Goal: Task Accomplishment & Management: Use online tool/utility

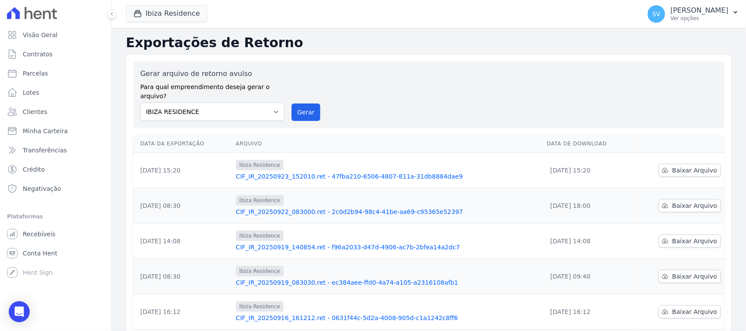
click at [374, 79] on div "Gerar arquivo de retorno avulso Para qual empreendimento deseja gerar o arquivo…" at bounding box center [429, 95] width 578 height 52
click at [60, 79] on link "Parcelas" at bounding box center [55, 73] width 104 height 17
select select
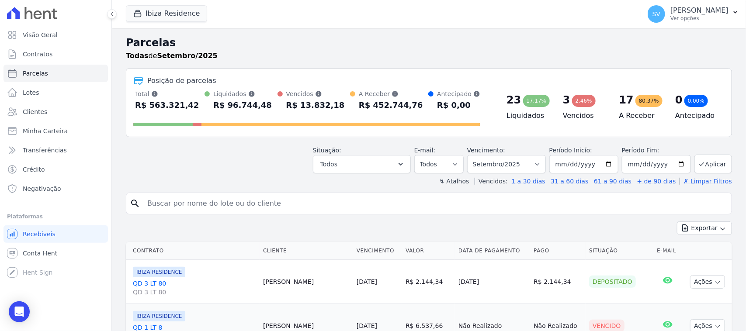
click at [250, 206] on input "search" at bounding box center [435, 203] width 586 height 17
type input "FABIANE CRISTINA DA COSTA"
select select
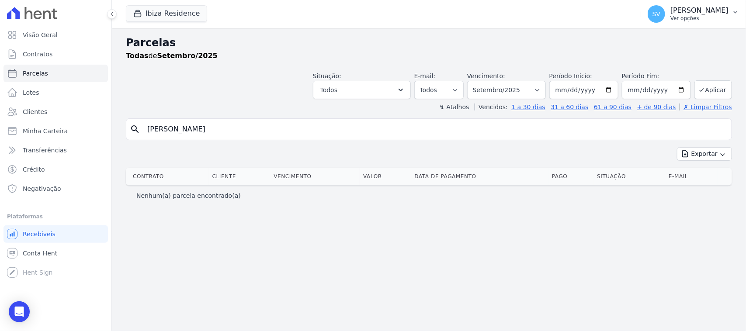
click at [671, 21] on p "Ver opções" at bounding box center [700, 18] width 58 height 7
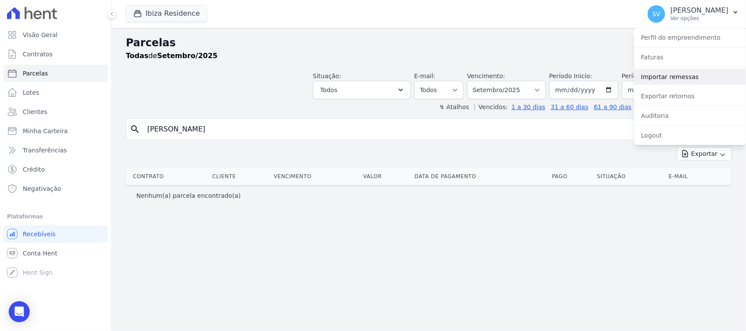
click at [676, 73] on link "Importar remessas" at bounding box center [690, 77] width 112 height 16
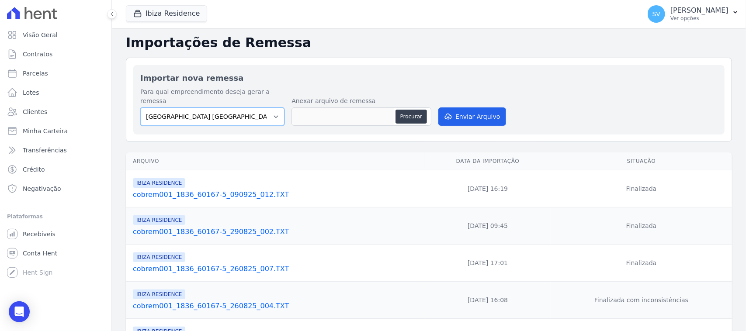
click at [233, 110] on select "BAHAMAS EAST VILLAGE COMPLEXO RESIDENCIAL CUIABÁ 300 - JOÃO DE BARRO IBIZA RESI…" at bounding box center [212, 117] width 144 height 18
select select "a999329b-d322-46c5-b2df-9163b092fb9b"
click at [140, 108] on select "BAHAMAS EAST VILLAGE COMPLEXO RESIDENCIAL CUIABÁ 300 - JOÃO DE BARRO IBIZA RESI…" at bounding box center [212, 117] width 144 height 18
click at [414, 110] on button "Procurar" at bounding box center [411, 117] width 31 height 14
type input "cobrem001_1836_60167-5_240925_001.TXT"
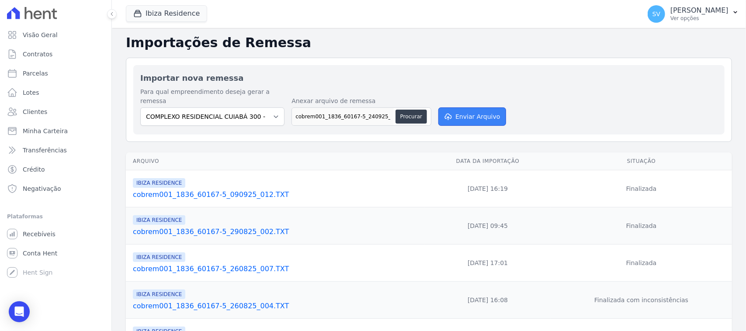
click at [467, 108] on button "Enviar Arquivo" at bounding box center [472, 117] width 67 height 18
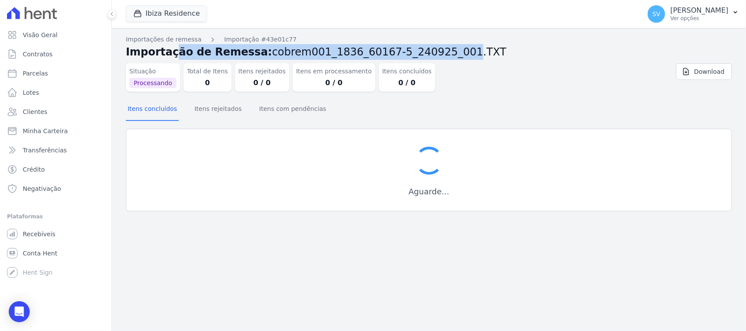
drag, startPoint x: 142, startPoint y: 49, endPoint x: 411, endPoint y: 47, distance: 269.3
click at [411, 47] on h2 "Importação de Remessa: cobrem001_1836_60167-5_240925_001.TXT" at bounding box center [429, 52] width 606 height 16
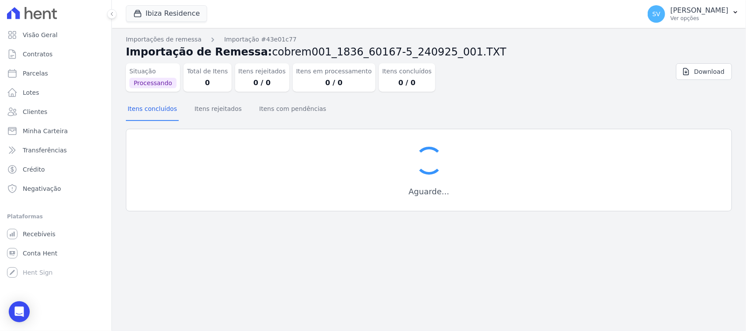
click at [442, 55] on h2 "Importação de Remessa: cobrem001_1836_60167-5_240925_001.TXT" at bounding box center [429, 52] width 606 height 16
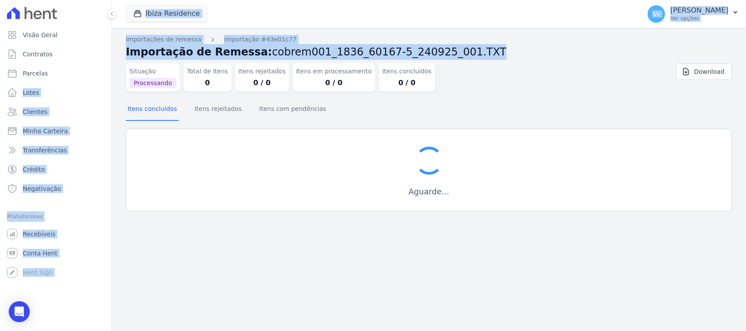
drag, startPoint x: 435, startPoint y: 51, endPoint x: 205, endPoint y: 91, distance: 233.5
click at [99, 67] on div "Visão Geral Contratos Parcelas Lotes Clientes Minha Carteira Transferências Cré…" at bounding box center [373, 165] width 746 height 331
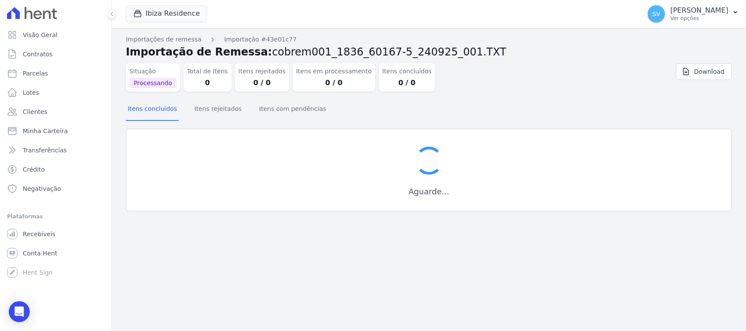
click at [486, 69] on div "Situação Processando Total de Itens 0 Itens rejeitados 0 / 0 Itens em processam…" at bounding box center [378, 76] width 505 height 32
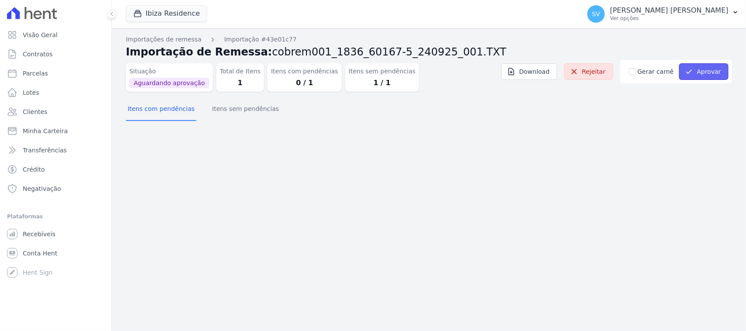
click at [696, 71] on button "Aprovar" at bounding box center [703, 71] width 49 height 17
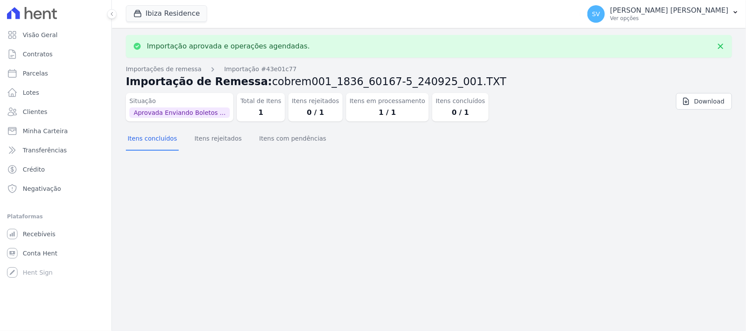
click at [480, 160] on div "Importação aprovada e operações agendadas. Importações de remessa Importação #4…" at bounding box center [429, 179] width 634 height 303
click at [30, 65] on link "Parcelas" at bounding box center [55, 73] width 104 height 17
select select
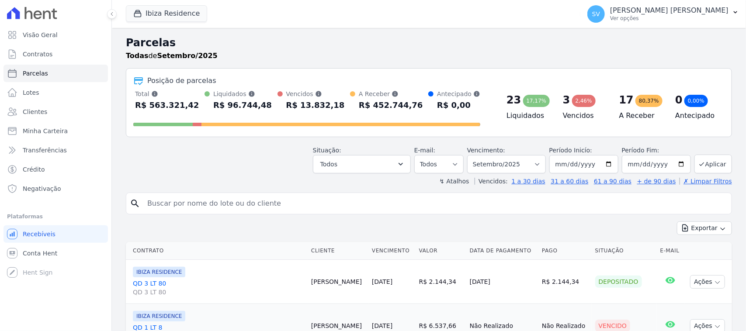
click at [223, 197] on input "search" at bounding box center [435, 203] width 586 height 17
type input "[PERSON_NAME]"
select select
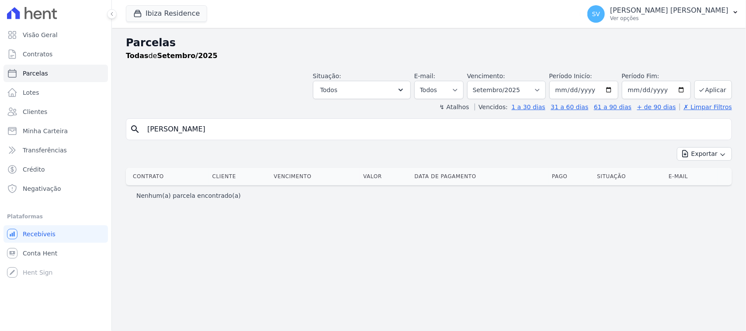
click at [263, 126] on input "[PERSON_NAME]" at bounding box center [435, 129] width 586 height 17
select select
click at [258, 66] on div "Parcelas Todas de Setembro/2025" at bounding box center [429, 51] width 606 height 33
click at [270, 128] on input "[PERSON_NAME]" at bounding box center [435, 129] width 586 height 17
select select
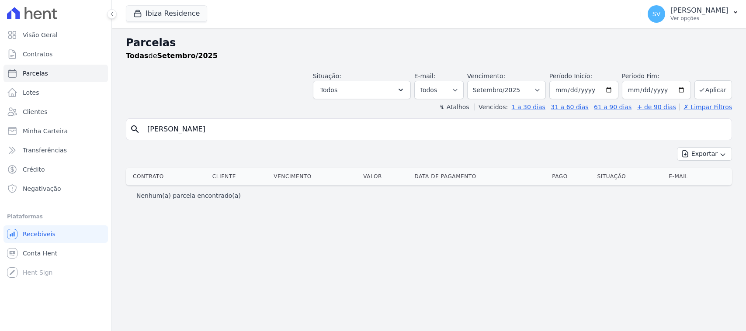
select select
click at [282, 132] on input "[PERSON_NAME]" at bounding box center [435, 129] width 586 height 17
select select
drag, startPoint x: 487, startPoint y: 90, endPoint x: 491, endPoint y: 99, distance: 9.8
click at [487, 90] on select "Filtrar por período ──────── Todos os meses Julho/2024 Agosto/2024 Setembro/202…" at bounding box center [506, 90] width 79 height 18
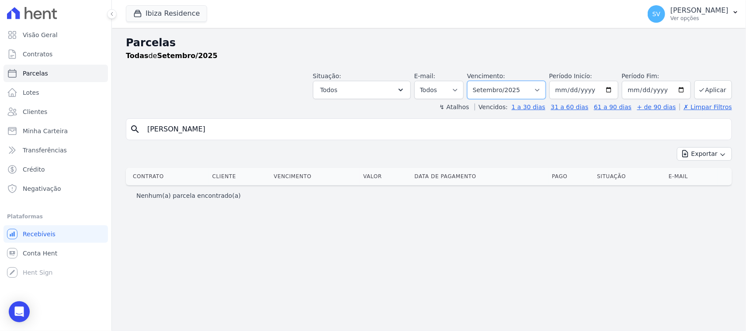
select select "10/2025"
click at [479, 81] on select "Filtrar por período ──────── Todos os meses Julho/2024 Agosto/2024 Setembro/202…" at bounding box center [506, 90] width 79 height 18
select select
click at [250, 126] on input "[PERSON_NAME]" at bounding box center [435, 129] width 586 height 17
select select
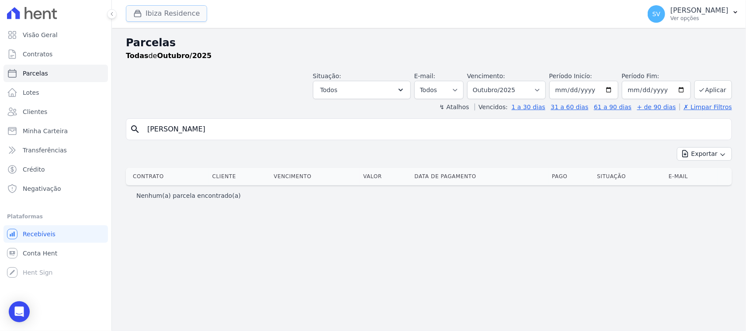
click at [186, 16] on button "Ibiza Residence" at bounding box center [166, 13] width 81 height 17
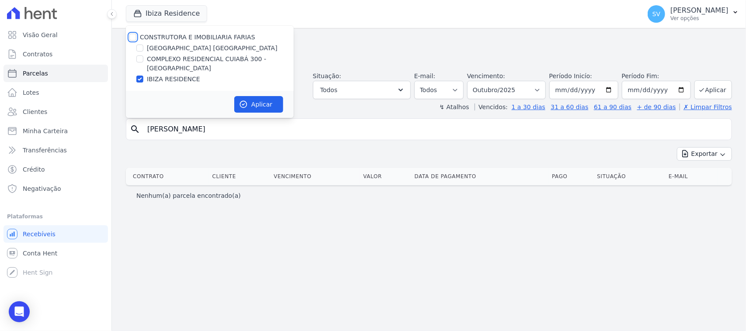
click at [133, 37] on input "CONSTRUTORA E IMOBILIARIA FARIAS" at bounding box center [132, 37] width 7 height 7
checkbox input "true"
click at [248, 102] on button "Aplicar" at bounding box center [258, 104] width 49 height 17
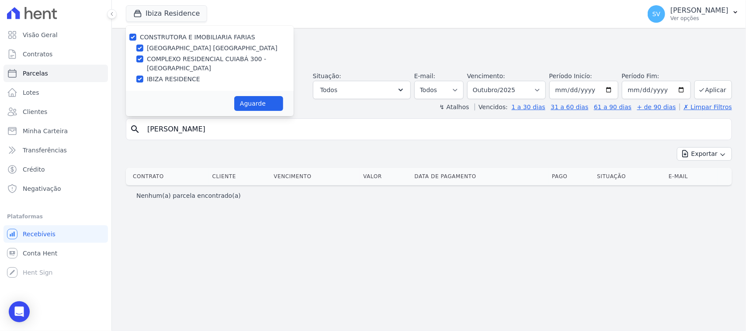
select select
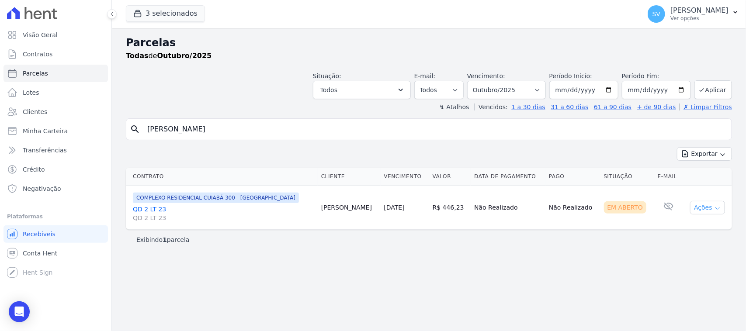
click at [695, 208] on button "Ações" at bounding box center [707, 208] width 35 height 14
click at [695, 221] on link "Ver boleto" at bounding box center [704, 228] width 84 height 16
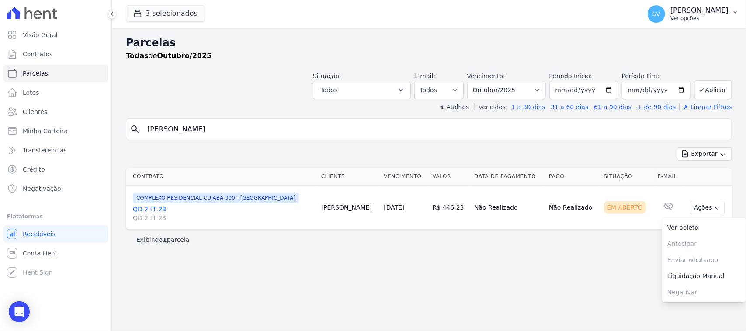
drag, startPoint x: 672, startPoint y: 12, endPoint x: 669, endPoint y: 22, distance: 10.6
click at [671, 11] on p "[PERSON_NAME]" at bounding box center [700, 10] width 58 height 9
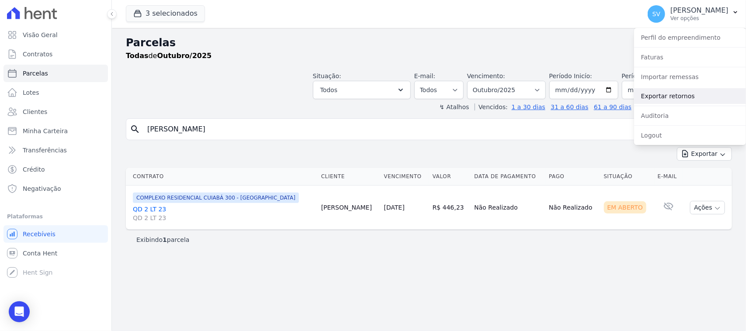
click at [679, 90] on link "Exportar retornos" at bounding box center [690, 96] width 112 height 16
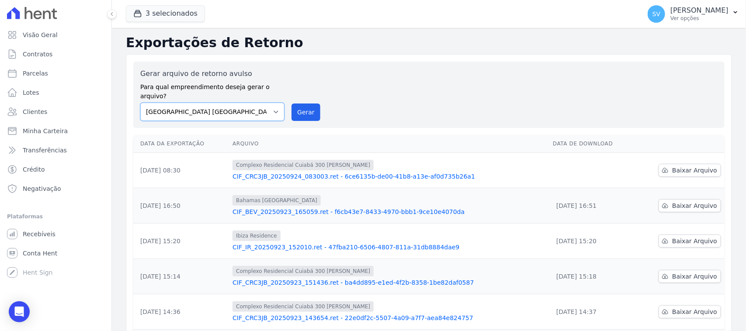
click at [240, 104] on select "BAHAMAS EAST VILLAGE COMPLEXO RESIDENCIAL CUIABÁ 300 - JOÃO DE BARRO IBIZA RESI…" at bounding box center [212, 112] width 144 height 18
click at [140, 103] on select "BAHAMAS EAST VILLAGE COMPLEXO RESIDENCIAL CUIABÁ 300 - JOÃO DE BARRO IBIZA RESI…" at bounding box center [212, 112] width 144 height 18
click at [301, 104] on button "Gerar" at bounding box center [306, 112] width 29 height 17
click at [181, 111] on select "BAHAMAS EAST VILLAGE COMPLEXO RESIDENCIAL CUIABÁ 300 - JOÃO DE BARRO IBIZA RESI…" at bounding box center [212, 112] width 144 height 18
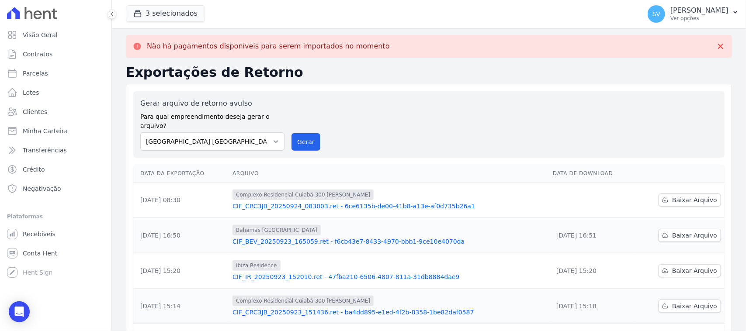
click at [217, 132] on select "BAHAMAS EAST VILLAGE COMPLEXO RESIDENCIAL CUIABÁ 300 - JOÃO DE BARRO IBIZA RESI…" at bounding box center [212, 141] width 144 height 18
click at [140, 132] on select "BAHAMAS EAST VILLAGE COMPLEXO RESIDENCIAL CUIABÁ 300 - JOÃO DE BARRO IBIZA RESI…" at bounding box center [212, 141] width 144 height 18
click at [234, 165] on th "Arquivo" at bounding box center [389, 174] width 320 height 18
drag, startPoint x: 239, startPoint y: 134, endPoint x: 238, endPoint y: 141, distance: 7.5
click at [239, 134] on select "BAHAMAS EAST VILLAGE COMPLEXO RESIDENCIAL CUIABÁ 300 - JOÃO DE BARRO IBIZA RESI…" at bounding box center [212, 141] width 144 height 18
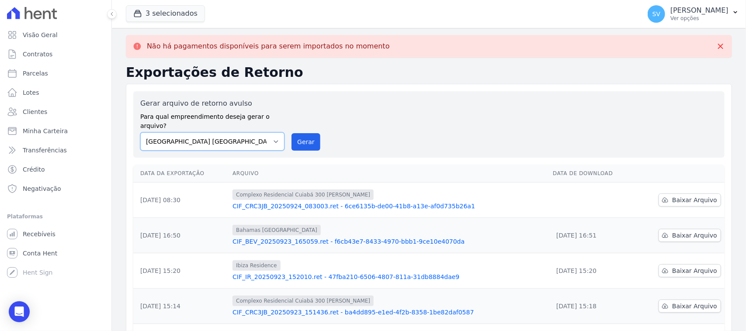
select select "a999329b-d322-46c5-b2df-9163b092fb9b"
click at [140, 132] on select "BAHAMAS EAST VILLAGE COMPLEXO RESIDENCIAL CUIABÁ 300 - JOÃO DE BARRO IBIZA RESI…" at bounding box center [212, 141] width 144 height 18
drag, startPoint x: 298, startPoint y: 140, endPoint x: 402, endPoint y: 80, distance: 120.3
click at [298, 140] on button "Gerar" at bounding box center [306, 141] width 29 height 17
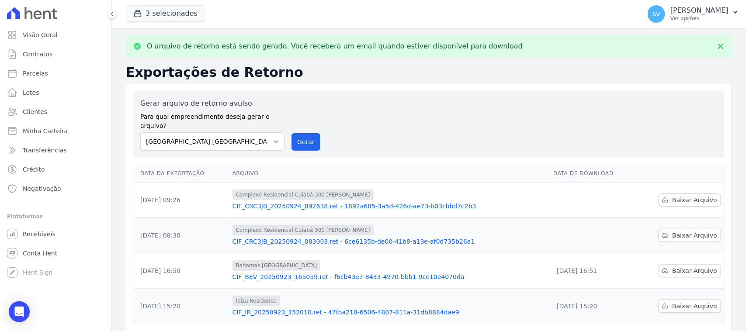
drag, startPoint x: 279, startPoint y: 70, endPoint x: 351, endPoint y: 118, distance: 86.6
click at [279, 70] on h2 "Exportações de Retorno" at bounding box center [429, 73] width 606 height 16
click at [662, 232] on icon at bounding box center [665, 235] width 7 height 7
click at [409, 82] on div "Exportações de Retorno Gerar arquivo de retorno avulso Para qual empreendimento…" at bounding box center [429, 320] width 606 height 511
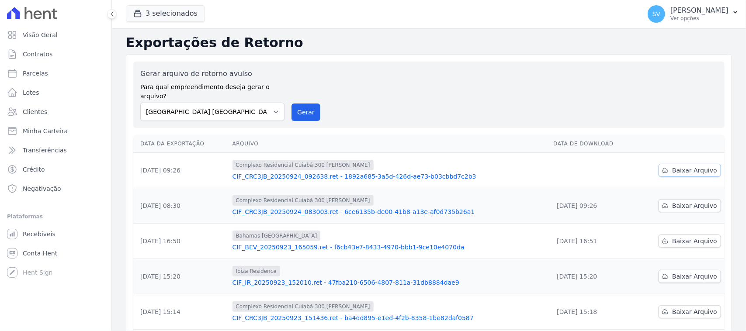
click at [678, 166] on span "Baixar Arquivo" at bounding box center [694, 170] width 45 height 9
click at [508, 67] on div "Gerar arquivo de retorno avulso Para qual empreendimento deseja gerar o arquivo…" at bounding box center [429, 95] width 592 height 66
drag, startPoint x: 464, startPoint y: 88, endPoint x: 446, endPoint y: 77, distance: 21.2
click at [456, 82] on div "Gerar arquivo de retorno avulso Para qual empreendimento deseja gerar o arquivo…" at bounding box center [429, 95] width 578 height 52
click at [361, 58] on div "Gerar arquivo de retorno avulso Para qual empreendimento deseja gerar o arquivo…" at bounding box center [429, 299] width 606 height 491
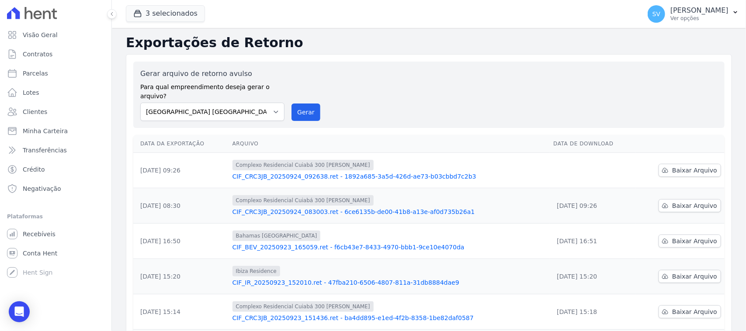
click at [348, 60] on div "Gerar arquivo de retorno avulso Para qual empreendimento deseja gerar o arquivo…" at bounding box center [429, 299] width 606 height 491
drag, startPoint x: 259, startPoint y: 112, endPoint x: 264, endPoint y: 136, distance: 23.7
click at [256, 114] on div "Gerar arquivo de retorno avulso Para qual empreendimento deseja gerar o arquivo…" at bounding box center [429, 95] width 592 height 66
click at [252, 108] on select "[GEOGRAPHIC_DATA] COMPLEXO RESIDENCIAL [GEOGRAPHIC_DATA] 300 - [GEOGRAPHIC_DATA…" at bounding box center [212, 112] width 144 height 18
select select "a999329b-d322-46c5-b2df-9163b092fb9b"
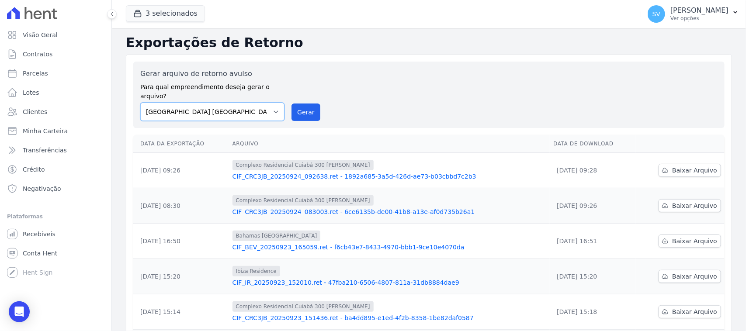
click at [140, 103] on select "[GEOGRAPHIC_DATA] COMPLEXO RESIDENCIAL [GEOGRAPHIC_DATA] 300 - [GEOGRAPHIC_DATA…" at bounding box center [212, 112] width 144 height 18
drag, startPoint x: 297, startPoint y: 104, endPoint x: 412, endPoint y: 82, distance: 117.0
click at [297, 104] on button "Gerar" at bounding box center [306, 112] width 29 height 17
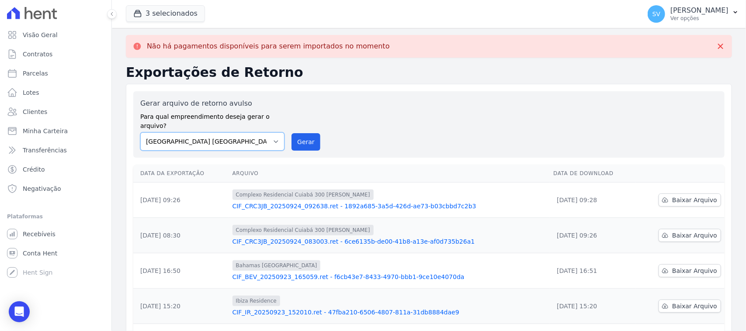
click at [275, 132] on select "[GEOGRAPHIC_DATA] COMPLEXO RESIDENCIAL [GEOGRAPHIC_DATA] 300 - [GEOGRAPHIC_DATA…" at bounding box center [212, 141] width 144 height 18
click at [140, 132] on select "[GEOGRAPHIC_DATA] COMPLEXO RESIDENCIAL [GEOGRAPHIC_DATA] 300 - [GEOGRAPHIC_DATA…" at bounding box center [212, 141] width 144 height 18
drag, startPoint x: 242, startPoint y: 130, endPoint x: 248, endPoint y: 139, distance: 10.3
click at [244, 133] on select "[GEOGRAPHIC_DATA] COMPLEXO RESIDENCIAL [GEOGRAPHIC_DATA] 300 - [GEOGRAPHIC_DATA…" at bounding box center [212, 141] width 144 height 18
select select "a999329b-d322-46c5-b2df-9163b092fb9b"
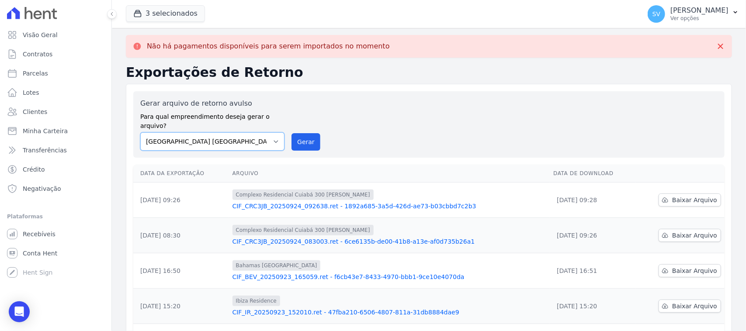
click at [140, 132] on select "[GEOGRAPHIC_DATA] COMPLEXO RESIDENCIAL [GEOGRAPHIC_DATA] 300 - [GEOGRAPHIC_DATA…" at bounding box center [212, 141] width 144 height 18
drag, startPoint x: 311, startPoint y: 138, endPoint x: 415, endPoint y: 87, distance: 116.5
click at [308, 139] on button "Gerar" at bounding box center [306, 141] width 29 height 17
click at [181, 139] on select "[GEOGRAPHIC_DATA] COMPLEXO RESIDENCIAL [GEOGRAPHIC_DATA] 300 - [GEOGRAPHIC_DATA…" at bounding box center [212, 141] width 144 height 18
select select "73a372cd-5640-41c8-aaea-11bd74619c10"
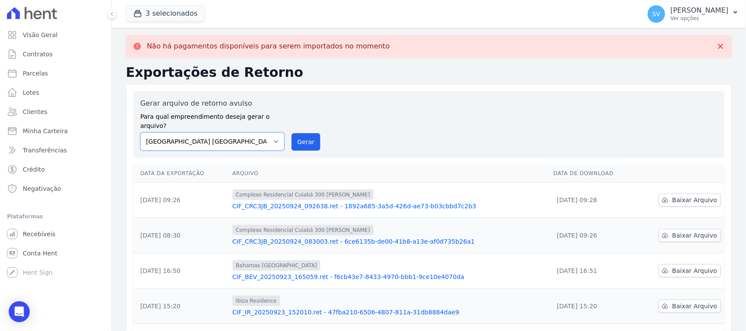
click at [140, 132] on select "[GEOGRAPHIC_DATA] COMPLEXO RESIDENCIAL [GEOGRAPHIC_DATA] 300 - [GEOGRAPHIC_DATA…" at bounding box center [212, 141] width 144 height 18
drag, startPoint x: 305, startPoint y: 130, endPoint x: 408, endPoint y: 90, distance: 110.2
click at [305, 133] on button "Gerar" at bounding box center [306, 141] width 29 height 17
click at [254, 132] on select "[GEOGRAPHIC_DATA] COMPLEXO RESIDENCIAL [GEOGRAPHIC_DATA] 300 - [GEOGRAPHIC_DATA…" at bounding box center [212, 141] width 144 height 18
select select "a999329b-d322-46c5-b2df-9163b092fb9b"
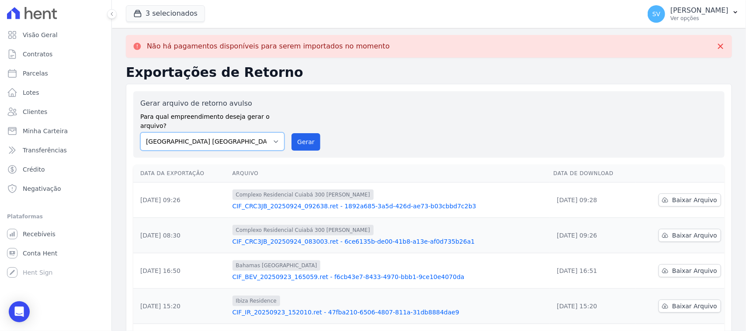
click at [140, 132] on select "[GEOGRAPHIC_DATA] COMPLEXO RESIDENCIAL [GEOGRAPHIC_DATA] 300 - [GEOGRAPHIC_DATA…" at bounding box center [212, 141] width 144 height 18
drag, startPoint x: 316, startPoint y: 128, endPoint x: 414, endPoint y: 81, distance: 107.9
click at [316, 133] on button "Gerar" at bounding box center [306, 141] width 29 height 17
click at [446, 99] on div "Gerar arquivo de retorno avulso Para qual empreendimento deseja gerar o arquivo…" at bounding box center [429, 124] width 578 height 52
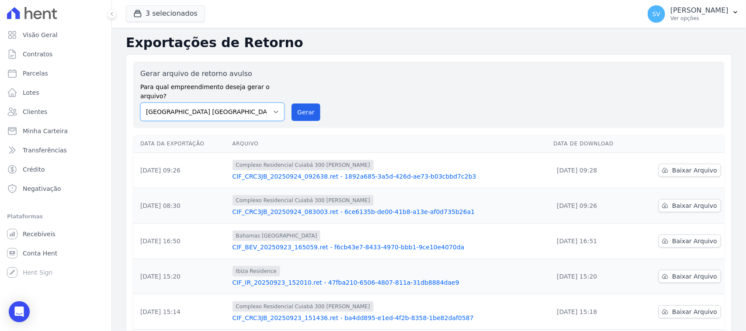
click at [266, 103] on select "[GEOGRAPHIC_DATA] COMPLEXO RESIDENCIAL [GEOGRAPHIC_DATA] 300 - [GEOGRAPHIC_DATA…" at bounding box center [212, 112] width 144 height 18
select select "a999329b-d322-46c5-b2df-9163b092fb9b"
click at [140, 103] on select "[GEOGRAPHIC_DATA] COMPLEXO RESIDENCIAL [GEOGRAPHIC_DATA] 300 - [GEOGRAPHIC_DATA…" at bounding box center [212, 112] width 144 height 18
click at [312, 109] on button "Gerar" at bounding box center [306, 112] width 29 height 17
click at [263, 103] on select "[GEOGRAPHIC_DATA] COMPLEXO RESIDENCIAL [GEOGRAPHIC_DATA] 300 - [GEOGRAPHIC_DATA…" at bounding box center [212, 112] width 144 height 18
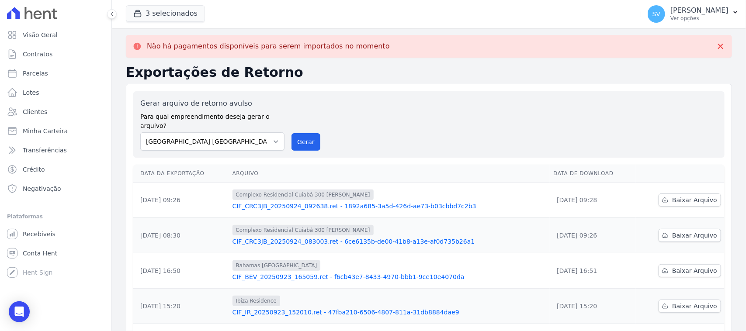
click at [267, 112] on label "Para qual empreendimento deseja gerar o arquivo?" at bounding box center [212, 120] width 144 height 22
click at [272, 132] on select "[GEOGRAPHIC_DATA] COMPLEXO RESIDENCIAL [GEOGRAPHIC_DATA] 300 - [GEOGRAPHIC_DATA…" at bounding box center [212, 141] width 144 height 18
click at [140, 132] on select "[GEOGRAPHIC_DATA] COMPLEXO RESIDENCIAL [GEOGRAPHIC_DATA] 300 - [GEOGRAPHIC_DATA…" at bounding box center [212, 141] width 144 height 18
click at [292, 133] on button "Gerar" at bounding box center [306, 141] width 29 height 17
click at [203, 133] on select "[GEOGRAPHIC_DATA] COMPLEXO RESIDENCIAL [GEOGRAPHIC_DATA] 300 - [GEOGRAPHIC_DATA…" at bounding box center [212, 141] width 144 height 18
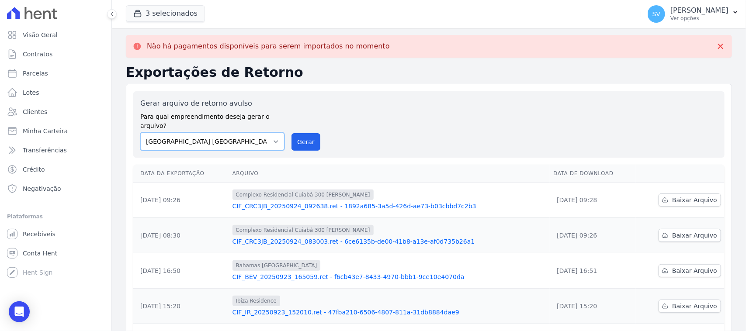
select select "73a372cd-5640-41c8-aaea-11bd74619c10"
click at [140, 132] on select "[GEOGRAPHIC_DATA] COMPLEXO RESIDENCIAL [GEOGRAPHIC_DATA] 300 - [GEOGRAPHIC_DATA…" at bounding box center [212, 141] width 144 height 18
click at [294, 133] on button "Gerar" at bounding box center [306, 141] width 29 height 17
click at [79, 75] on link "Parcelas" at bounding box center [55, 73] width 104 height 17
select select
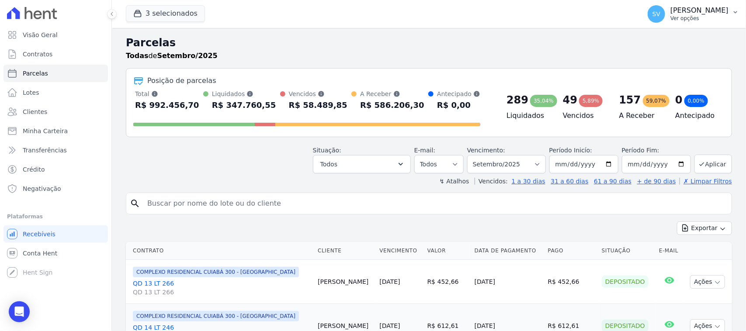
click at [671, 11] on p "[PERSON_NAME]" at bounding box center [700, 10] width 58 height 9
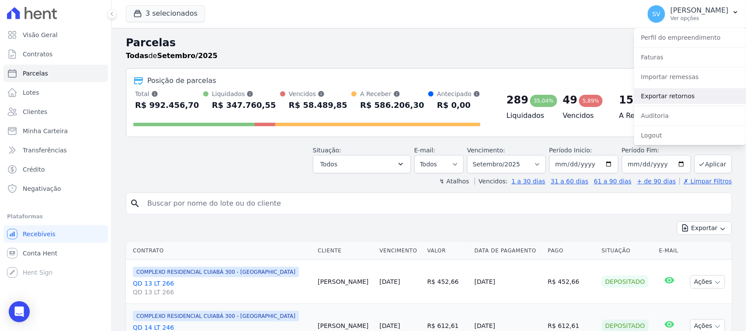
click at [669, 96] on link "Exportar retornos" at bounding box center [690, 96] width 112 height 16
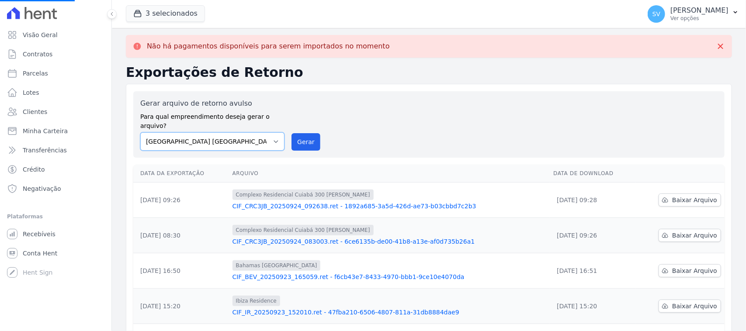
click at [212, 132] on select "[GEOGRAPHIC_DATA] COMPLEXO RESIDENCIAL [GEOGRAPHIC_DATA] 300 - [GEOGRAPHIC_DATA…" at bounding box center [212, 141] width 144 height 18
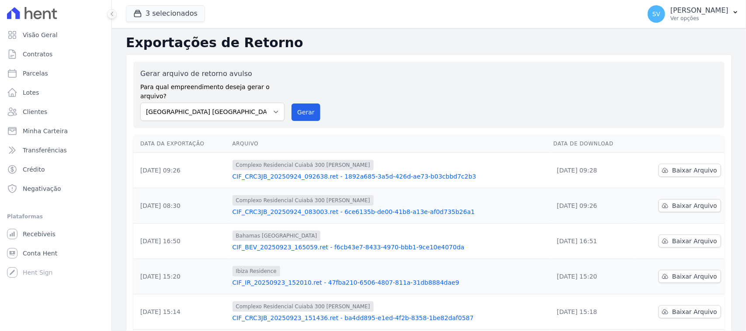
drag, startPoint x: 217, startPoint y: 139, endPoint x: 304, endPoint y: 134, distance: 87.5
click at [235, 163] on td "Complexo Residencial Cuiabá 300 João De Barro CIF_CRC3JB_20250924_092638.ret - …" at bounding box center [389, 170] width 321 height 35
click at [265, 103] on select "[GEOGRAPHIC_DATA] COMPLEXO RESIDENCIAL [GEOGRAPHIC_DATA] 300 - [GEOGRAPHIC_DATA…" at bounding box center [212, 112] width 144 height 18
select select "a999329b-d322-46c5-b2df-9163b092fb9b"
click at [140, 103] on select "[GEOGRAPHIC_DATA] COMPLEXO RESIDENCIAL [GEOGRAPHIC_DATA] 300 - [GEOGRAPHIC_DATA…" at bounding box center [212, 112] width 144 height 18
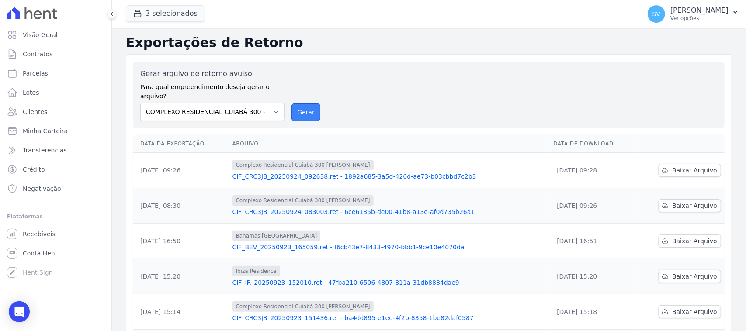
click at [305, 104] on button "Gerar" at bounding box center [306, 112] width 29 height 17
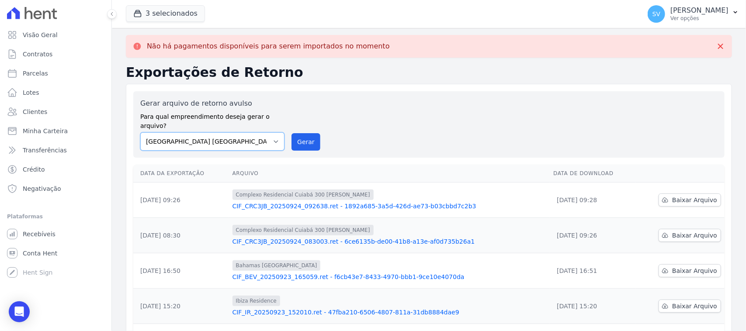
click at [241, 141] on select "[GEOGRAPHIC_DATA] COMPLEXO RESIDENCIAL [GEOGRAPHIC_DATA] 300 - [GEOGRAPHIC_DATA…" at bounding box center [212, 141] width 144 height 18
click at [140, 132] on select "[GEOGRAPHIC_DATA] COMPLEXO RESIDENCIAL [GEOGRAPHIC_DATA] 300 - [GEOGRAPHIC_DATA…" at bounding box center [212, 141] width 144 height 18
click at [303, 142] on div "Gerar arquivo de retorno avulso Para qual empreendimento deseja gerar o arquivo…" at bounding box center [429, 124] width 592 height 66
click at [303, 139] on button "Gerar" at bounding box center [306, 141] width 29 height 17
click at [226, 132] on select "[GEOGRAPHIC_DATA] COMPLEXO RESIDENCIAL [GEOGRAPHIC_DATA] 300 - [GEOGRAPHIC_DATA…" at bounding box center [212, 141] width 144 height 18
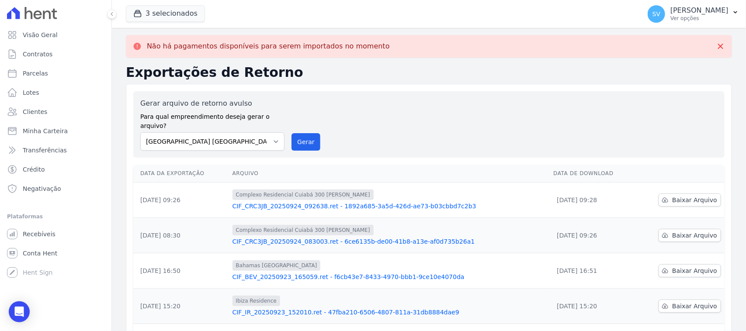
select select "73a372cd-5640-41c8-aaea-11bd74619c10"
click at [140, 132] on select "[GEOGRAPHIC_DATA] COMPLEXO RESIDENCIAL [GEOGRAPHIC_DATA] 300 - [GEOGRAPHIC_DATA…" at bounding box center [212, 141] width 144 height 18
click at [296, 136] on button "Gerar" at bounding box center [306, 141] width 29 height 17
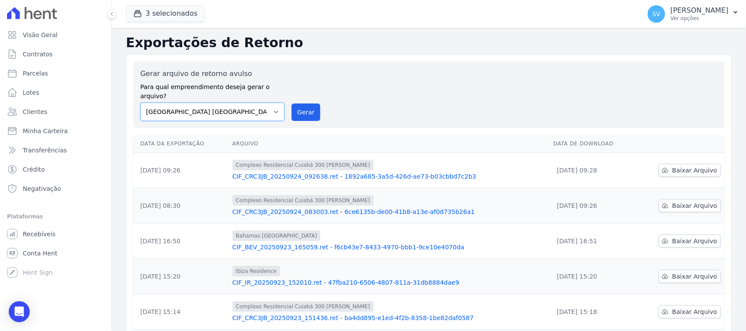
drag, startPoint x: 263, startPoint y: 95, endPoint x: 267, endPoint y: 111, distance: 16.6
click at [263, 103] on select "[GEOGRAPHIC_DATA] COMPLEXO RESIDENCIAL [GEOGRAPHIC_DATA] 300 - [GEOGRAPHIC_DATA…" at bounding box center [212, 112] width 144 height 18
select select "a999329b-d322-46c5-b2df-9163b092fb9b"
click at [140, 103] on select "[GEOGRAPHIC_DATA] COMPLEXO RESIDENCIAL [GEOGRAPHIC_DATA] 300 - [GEOGRAPHIC_DATA…" at bounding box center [212, 112] width 144 height 18
click at [300, 110] on button "Gerar" at bounding box center [306, 112] width 29 height 17
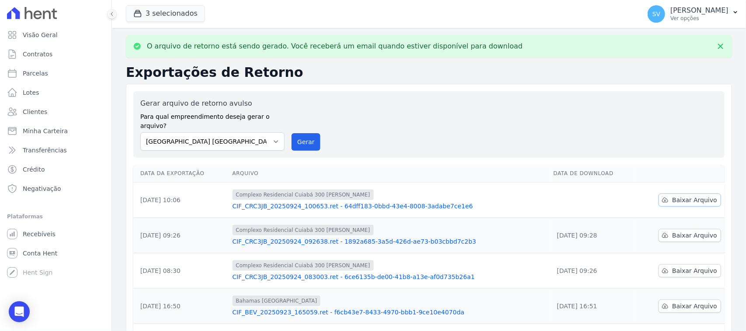
click at [676, 196] on span "Baixar Arquivo" at bounding box center [694, 200] width 45 height 9
click at [689, 194] on link "Baixar Arquivo" at bounding box center [690, 200] width 63 height 13
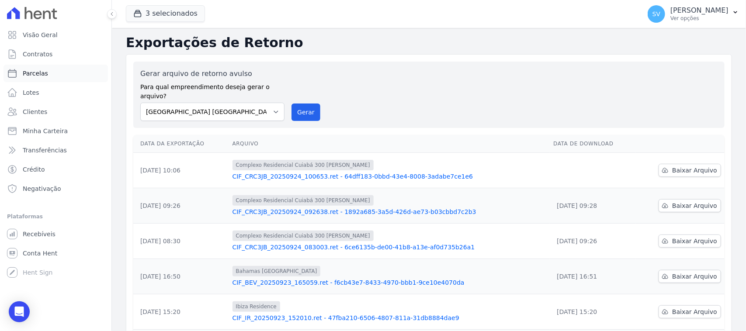
click at [63, 72] on link "Parcelas" at bounding box center [55, 73] width 104 height 17
select select
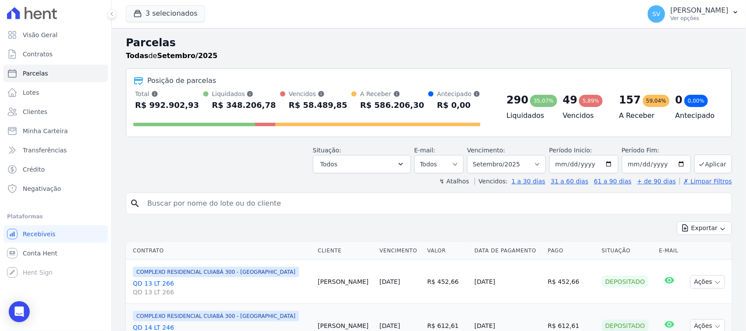
click at [241, 198] on input "search" at bounding box center [435, 203] width 586 height 17
paste input "[PERSON_NAME]"
type input "[PERSON_NAME]"
select select
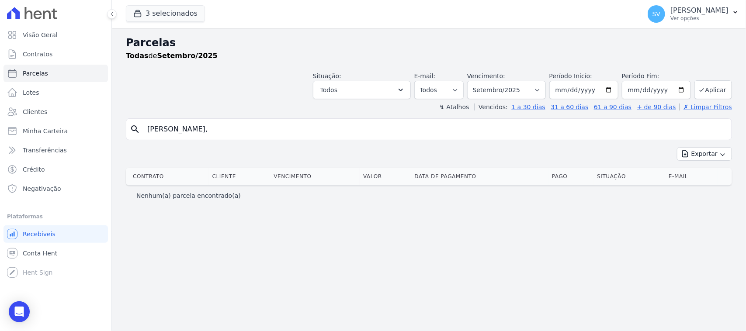
click at [239, 125] on input "[PERSON_NAME]," at bounding box center [435, 129] width 586 height 17
type input "[PERSON_NAME]"
select select
click at [342, 136] on input "[PERSON_NAME]" at bounding box center [435, 129] width 586 height 17
click at [486, 127] on input "[PERSON_NAME]" at bounding box center [435, 129] width 586 height 17
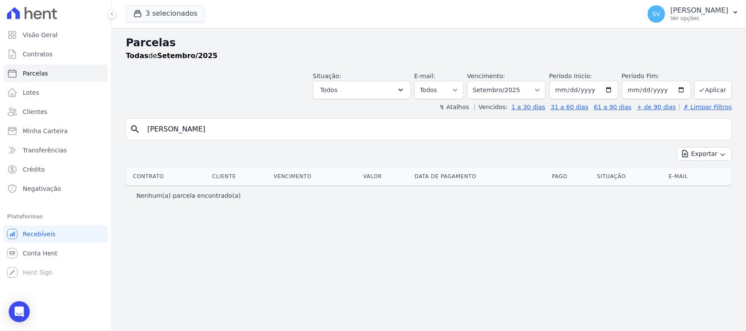
select select
drag, startPoint x: 482, startPoint y: 131, endPoint x: 477, endPoint y: 125, distance: 7.4
click at [480, 128] on input "[PERSON_NAME]" at bounding box center [435, 129] width 586 height 17
click at [507, 52] on div "Todas de Setembro/2025" at bounding box center [429, 56] width 606 height 10
drag, startPoint x: 650, startPoint y: 9, endPoint x: 663, endPoint y: 59, distance: 52.1
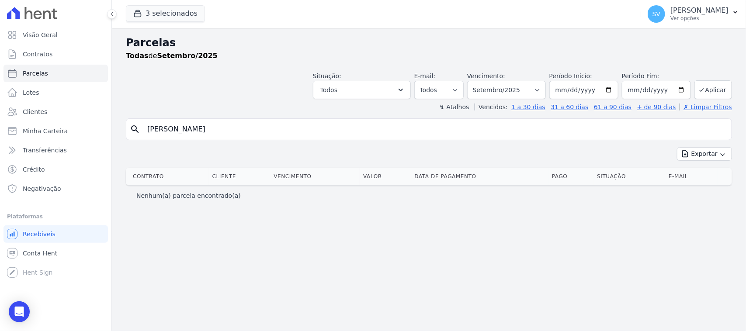
click at [671, 9] on p "[PERSON_NAME]" at bounding box center [700, 10] width 58 height 9
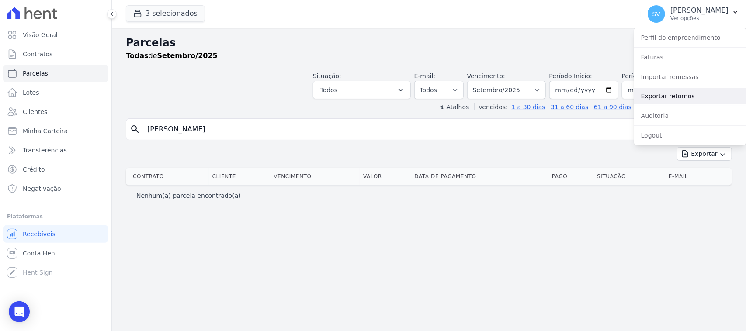
click at [665, 99] on link "Exportar retornos" at bounding box center [690, 96] width 112 height 16
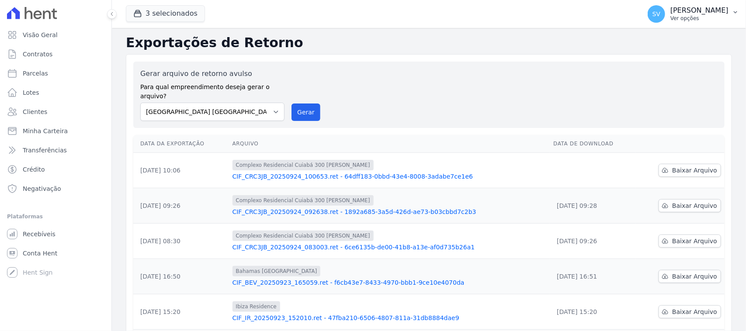
drag, startPoint x: 658, startPoint y: 7, endPoint x: 658, endPoint y: 11, distance: 4.4
click at [671, 7] on p "[PERSON_NAME]" at bounding box center [700, 10] width 58 height 9
drag, startPoint x: 663, startPoint y: 12, endPoint x: 663, endPoint y: 21, distance: 8.7
click at [671, 16] on div "[PERSON_NAME] Ver opções" at bounding box center [700, 14] width 58 height 16
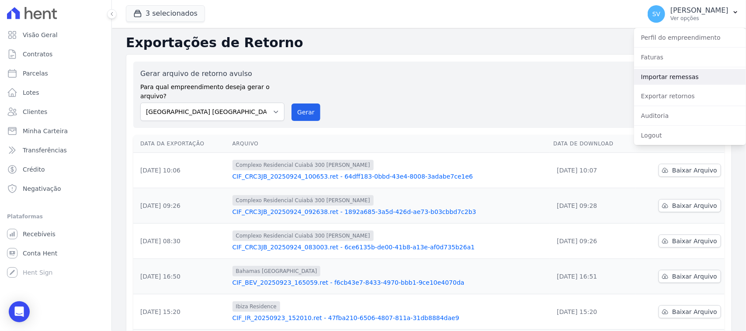
drag, startPoint x: 679, startPoint y: 80, endPoint x: 621, endPoint y: 72, distance: 58.2
click at [679, 81] on link "Importar remessas" at bounding box center [690, 77] width 112 height 16
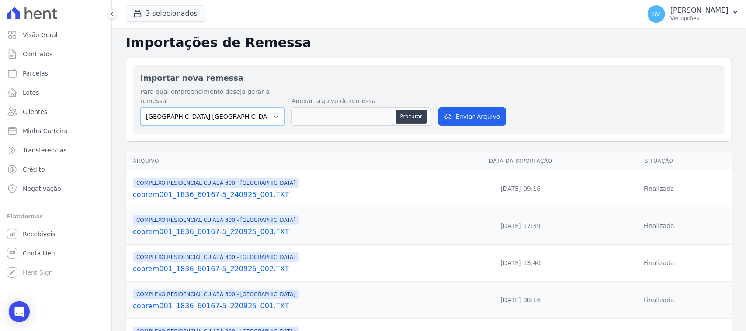
click at [239, 110] on select "[GEOGRAPHIC_DATA] COMPLEXO RESIDENCIAL [GEOGRAPHIC_DATA] 300 - [GEOGRAPHIC_DATA…" at bounding box center [212, 117] width 144 height 18
click at [418, 110] on button "Procurar" at bounding box center [411, 117] width 31 height 14
type input "cobrem001_1836_60167-5_240925_001(1).TXT"
click at [469, 112] on button "Enviar Arquivo" at bounding box center [472, 117] width 67 height 18
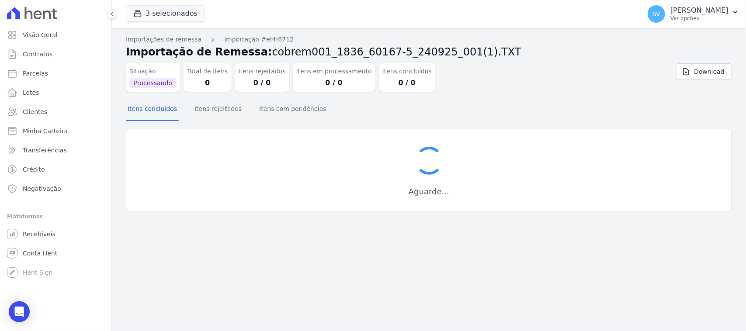
click at [413, 280] on div "Importações de remessa Importação #ef4f6712 Importação de Remessa: cobrem001_18…" at bounding box center [429, 179] width 634 height 303
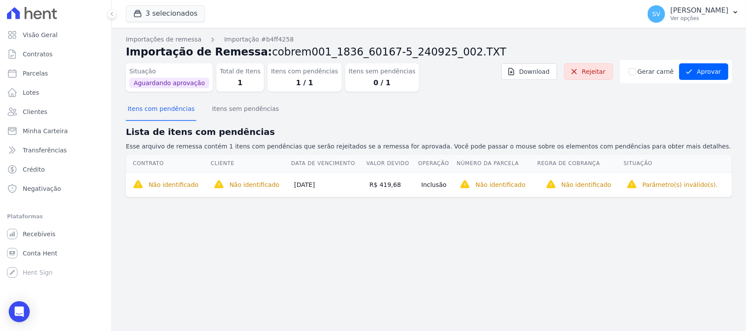
click at [313, 232] on div "Importações de remessa Importação #b4ff4258 Importação de Remessa: cobrem001_18…" at bounding box center [429, 179] width 634 height 303
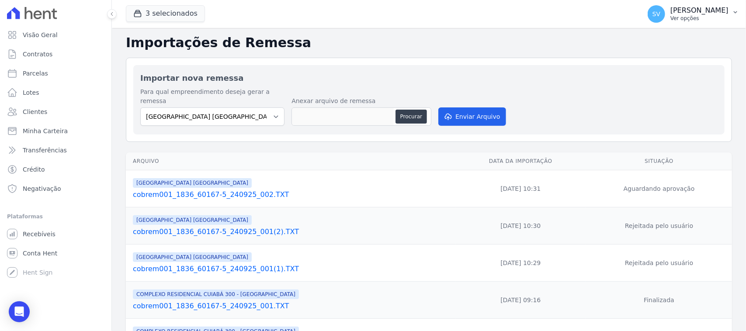
click at [671, 13] on p "[PERSON_NAME]" at bounding box center [700, 10] width 58 height 9
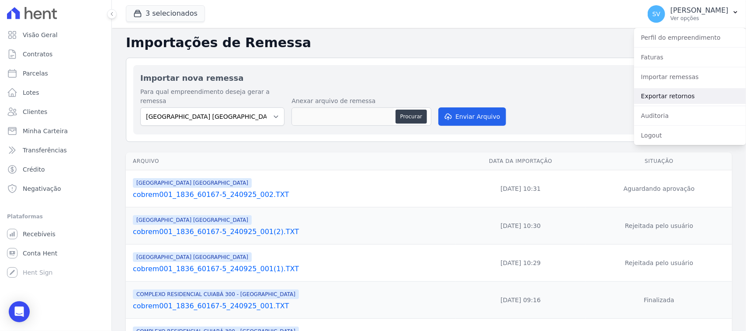
click at [656, 94] on link "Exportar retornos" at bounding box center [690, 96] width 112 height 16
click at [672, 99] on link "Exportar retornos" at bounding box center [690, 96] width 112 height 16
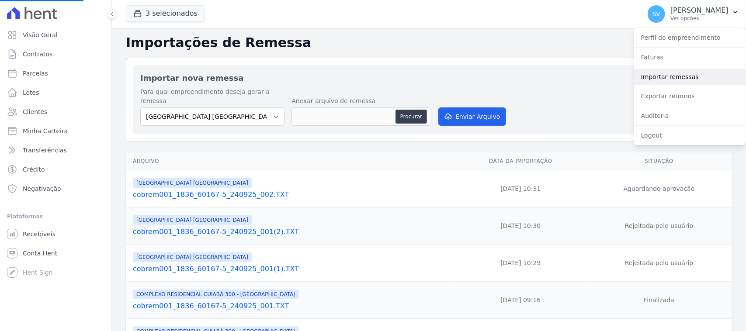
click at [680, 74] on link "Importar remessas" at bounding box center [690, 77] width 112 height 16
click at [673, 99] on link "Exportar retornos" at bounding box center [690, 96] width 112 height 16
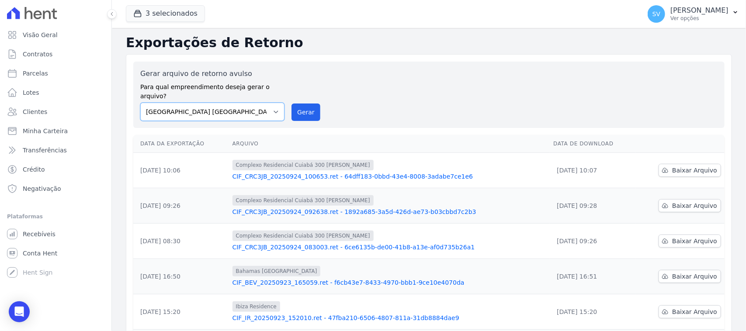
click at [189, 103] on select "BAHAMAS EAST VILLAGE COMPLEXO RESIDENCIAL CUIABÁ 300 - JOÃO DE BARRO IBIZA RESI…" at bounding box center [212, 112] width 144 height 18
select select "a999329b-d322-46c5-b2df-9163b092fb9b"
click at [140, 103] on select "BAHAMAS EAST VILLAGE COMPLEXO RESIDENCIAL CUIABÁ 300 - JOÃO DE BARRO IBIZA RESI…" at bounding box center [212, 112] width 144 height 18
drag, startPoint x: 296, startPoint y: 101, endPoint x: 425, endPoint y: 73, distance: 132.4
click at [296, 104] on button "Gerar" at bounding box center [306, 112] width 29 height 17
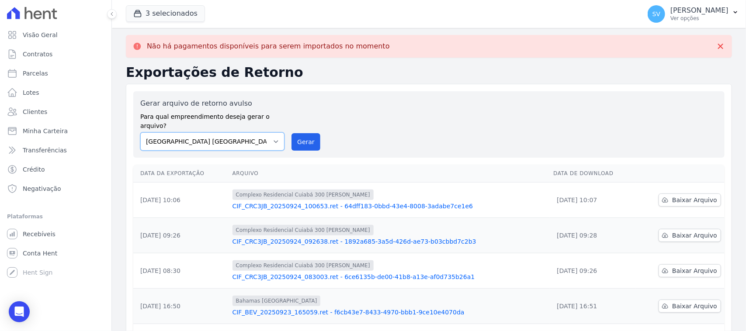
click at [254, 140] on select "BAHAMAS EAST VILLAGE COMPLEXO RESIDENCIAL CUIABÁ 300 - JOÃO DE BARRO IBIZA RESI…" at bounding box center [212, 141] width 144 height 18
click at [140, 132] on select "BAHAMAS EAST VILLAGE COMPLEXO RESIDENCIAL CUIABÁ 300 - JOÃO DE BARRO IBIZA RESI…" at bounding box center [212, 141] width 144 height 18
click at [309, 136] on button "Gerar" at bounding box center [306, 141] width 29 height 17
click at [219, 132] on select "BAHAMAS EAST VILLAGE COMPLEXO RESIDENCIAL CUIABÁ 300 - JOÃO DE BARRO IBIZA RESI…" at bounding box center [212, 141] width 144 height 18
select select "73a372cd-5640-41c8-aaea-11bd74619c10"
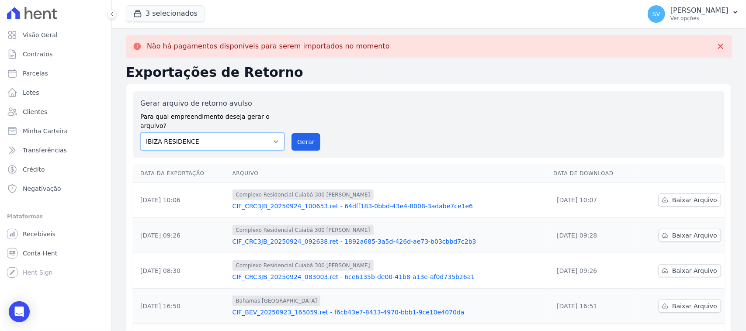
click at [140, 132] on select "BAHAMAS EAST VILLAGE COMPLEXO RESIDENCIAL CUIABÁ 300 - JOÃO DE BARRO IBIZA RESI…" at bounding box center [212, 141] width 144 height 18
click at [302, 123] on div "Gerar arquivo de retorno avulso Para qual empreendimento deseja gerar o arquivo…" at bounding box center [429, 124] width 578 height 52
click at [304, 133] on button "Gerar" at bounding box center [306, 141] width 29 height 17
click at [241, 132] on select "BAHAMAS EAST VILLAGE COMPLEXO RESIDENCIAL CUIABÁ 300 - JOÃO DE BARRO IBIZA RESI…" at bounding box center [212, 141] width 144 height 18
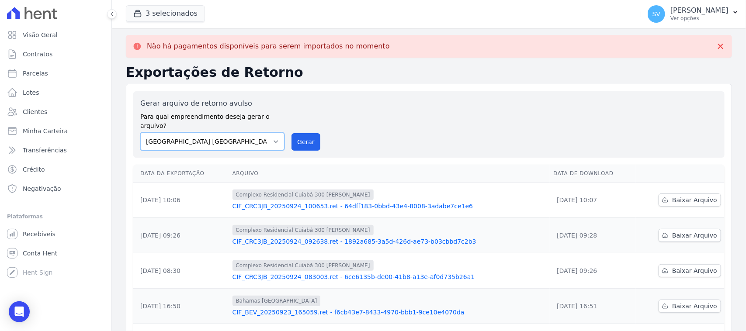
select select "a999329b-d322-46c5-b2df-9163b092fb9b"
click at [140, 132] on select "BAHAMAS EAST VILLAGE COMPLEXO RESIDENCIAL CUIABÁ 300 - JOÃO DE BARRO IBIZA RESI…" at bounding box center [212, 141] width 144 height 18
click at [301, 136] on button "Gerar" at bounding box center [306, 141] width 29 height 17
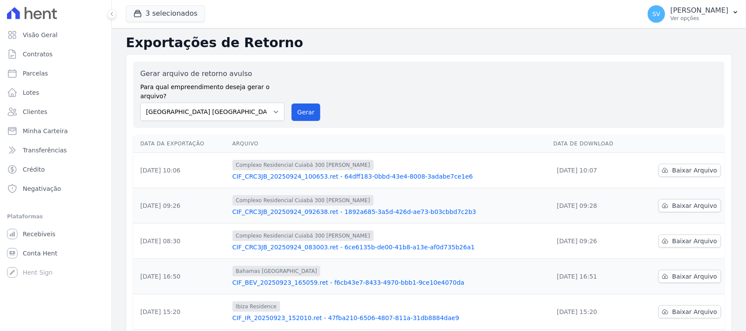
drag, startPoint x: 334, startPoint y: 81, endPoint x: 312, endPoint y: 70, distance: 24.6
click at [333, 81] on div "Gerar arquivo de retorno avulso Para qual empreendimento deseja gerar o arquivo…" at bounding box center [429, 95] width 578 height 52
